Goal: Navigation & Orientation: Find specific page/section

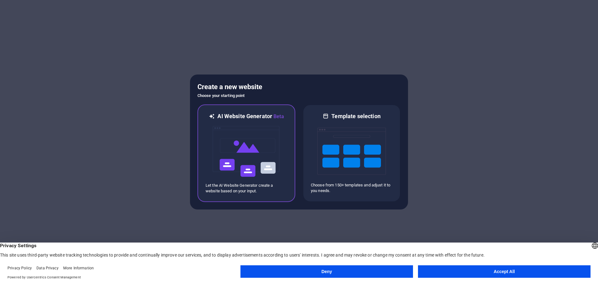
click at [274, 136] on img at bounding box center [246, 151] width 68 height 62
drag, startPoint x: 495, startPoint y: 273, endPoint x: 414, endPoint y: 260, distance: 82.6
click at [493, 273] on button "Accept All" at bounding box center [504, 271] width 172 height 12
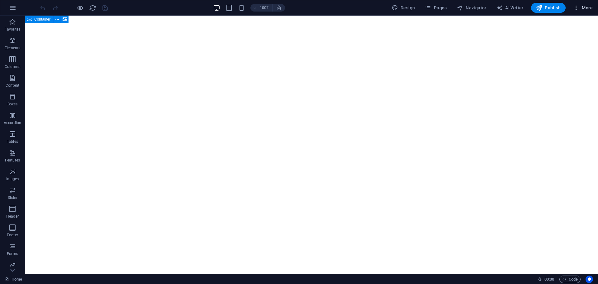
click at [576, 4] on button "More" at bounding box center [582, 8] width 25 height 10
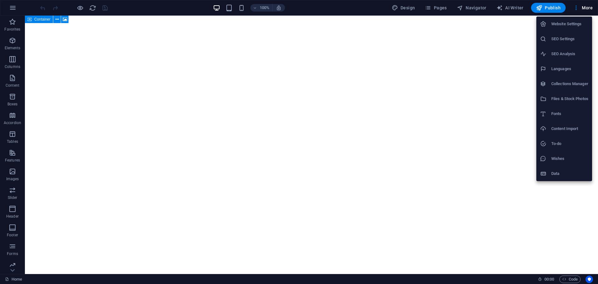
click at [499, 237] on div at bounding box center [299, 142] width 598 height 284
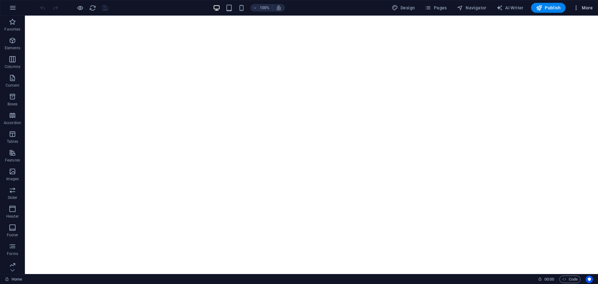
click at [581, 8] on span "More" at bounding box center [583, 8] width 20 height 6
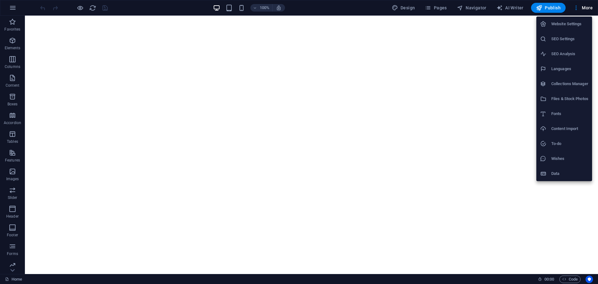
click at [537, 230] on div at bounding box center [299, 142] width 598 height 284
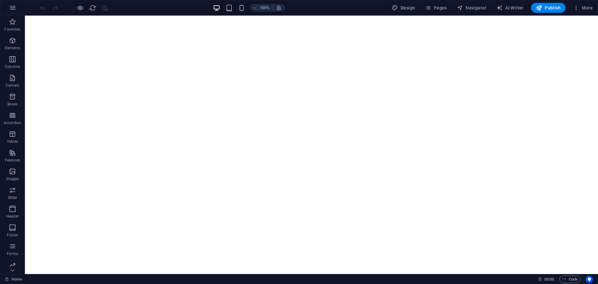
click at [105, 7] on div at bounding box center [74, 8] width 70 height 10
